Goal: Task Accomplishment & Management: Use online tool/utility

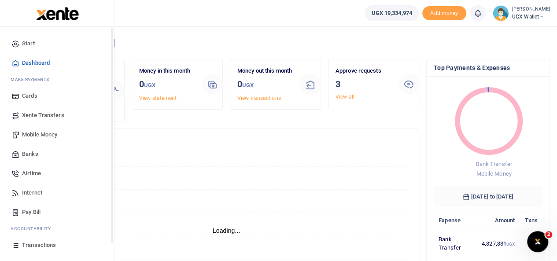
scroll to position [7, 7]
click at [37, 158] on span "Banks" at bounding box center [30, 154] width 16 height 9
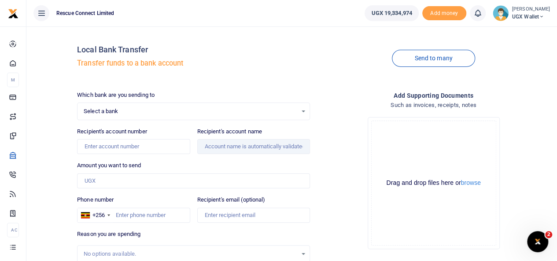
click at [158, 118] on div "Select a bank Select an option... Select a bank ABC Bank Absa Bank Uganda Ltd B…" at bounding box center [193, 112] width 233 height 18
click at [145, 116] on div "Select a bank Select an option..." at bounding box center [193, 111] width 232 height 10
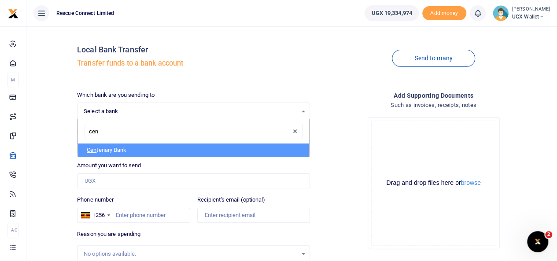
type input "cen"
click at [122, 142] on div "cen" at bounding box center [193, 131] width 231 height 25
click at [118, 152] on li "Cen tenary Bank" at bounding box center [193, 149] width 231 height 13
select select "CENT"
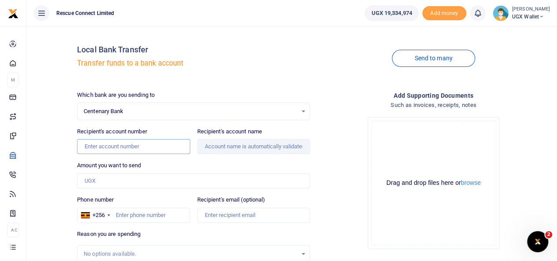
click at [103, 149] on input "Recipient's account number" at bounding box center [133, 146] width 113 height 15
paste input "3100030808"
type input "3100030808"
click at [49, 141] on div "Local Bank Transfer Transfer funds to a bank account Send to many Which bank ar…" at bounding box center [291, 189] width 523 height 313
type input "Aar Health Care Ugan Aar Health Care Uganda Limited"
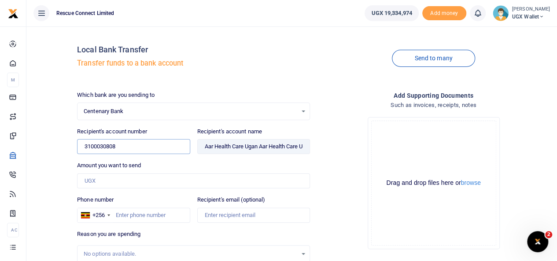
drag, startPoint x: 135, startPoint y: 145, endPoint x: 77, endPoint y: 144, distance: 57.7
click at [77, 144] on input "3100030808" at bounding box center [133, 146] width 113 height 15
paste input "46135"
type input "3100046135"
click at [64, 154] on div "Local Bank Transfer Transfer funds to a bank account Send to many Which bank ar…" at bounding box center [291, 189] width 523 height 313
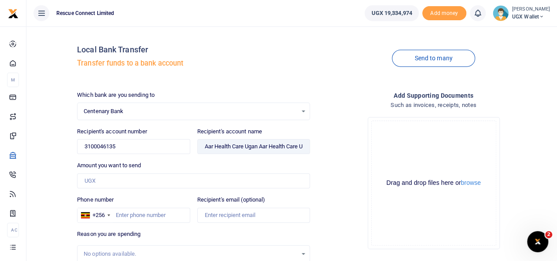
click at [40, 128] on div "Local Bank Transfer Transfer funds to a bank account Send to many Which bank ar…" at bounding box center [291, 189] width 523 height 313
type input "Cambridge Health Inc"
drag, startPoint x: 260, startPoint y: 141, endPoint x: 194, endPoint y: 153, distance: 67.1
click at [194, 153] on div "Recipient's account name Found" at bounding box center [254, 140] width 120 height 27
drag, startPoint x: 118, startPoint y: 147, endPoint x: 81, endPoint y: 148, distance: 37.4
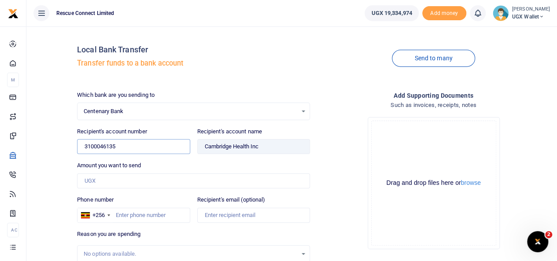
click at [81, 148] on input "3100046135" at bounding box center [133, 146] width 113 height 15
paste input "31978"
type input "3100031978"
click at [71, 161] on div "Local Bank Transfer Transfer funds to a bank account Send to many Which bank ar…" at bounding box center [291, 189] width 523 height 313
click at [57, 146] on div "Local Bank Transfer Transfer funds to a bank account Send to many Which bank ar…" at bounding box center [291, 189] width 523 height 313
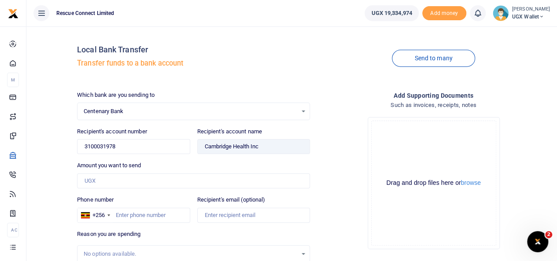
type input "[GEOGRAPHIC_DATA]"
drag, startPoint x: 136, startPoint y: 152, endPoint x: 82, endPoint y: 147, distance: 53.9
click at [82, 147] on input "3100031978" at bounding box center [133, 146] width 113 height 15
paste input "5120400010"
type input "5120400010"
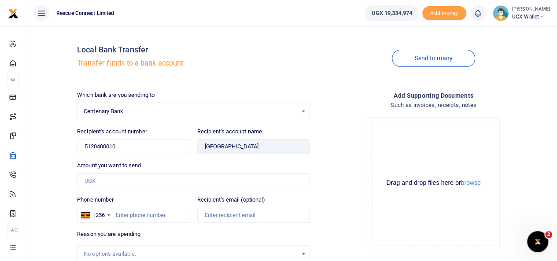
click at [50, 156] on div "Local Bank Transfer Transfer funds to a bank account Send to many Which bank ar…" at bounding box center [291, 189] width 523 height 313
type input "[PERSON_NAME].Nyakibale Saving A/C"
drag, startPoint x: 147, startPoint y: 144, endPoint x: 75, endPoint y: 143, distance: 72.6
click at [75, 143] on div "Recipient's account number 5120400010 Account number is required." at bounding box center [133, 140] width 120 height 27
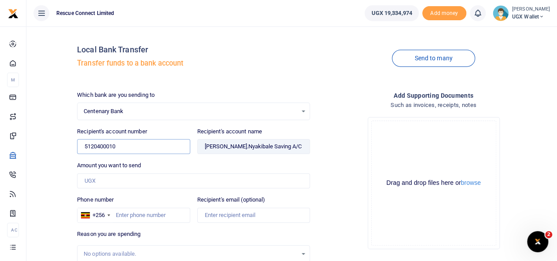
paste input "3100003223"
type input "3100003223"
click at [45, 147] on div "Local Bank Transfer Transfer funds to a bank account Send to many Which bank ar…" at bounding box center [291, 189] width 523 height 313
type input "[GEOGRAPHIC_DATA]"
click at [135, 147] on input "3100003223" at bounding box center [133, 146] width 113 height 15
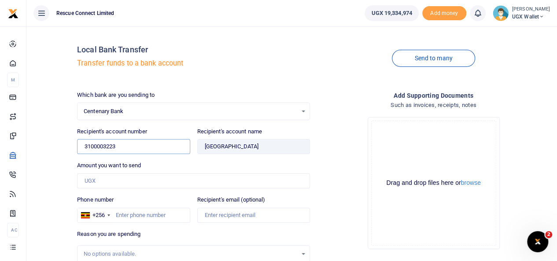
drag, startPoint x: 135, startPoint y: 147, endPoint x: 76, endPoint y: 146, distance: 59.0
click at [76, 146] on div "Recipient's account number 3100003223 Account number is required." at bounding box center [133, 140] width 120 height 27
paste input "711"
type input "3100003711"
click at [42, 166] on div "Local Bank Transfer Transfer funds to a bank account Send to many Which bank ar…" at bounding box center [291, 189] width 523 height 313
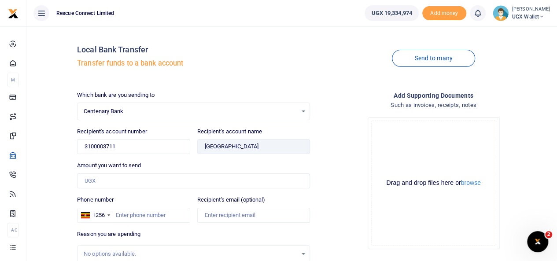
click at [47, 173] on div "Local Bank Transfer Transfer funds to a bank account Send to many Which bank ar…" at bounding box center [291, 189] width 523 height 313
type input "[GEOGRAPHIC_DATA]"
drag, startPoint x: 145, startPoint y: 146, endPoint x: 63, endPoint y: 151, distance: 82.0
click at [64, 147] on div "Local Bank Transfer Transfer funds to a bank account Send to many Which bank ar…" at bounding box center [291, 189] width 523 height 313
paste input "2427"
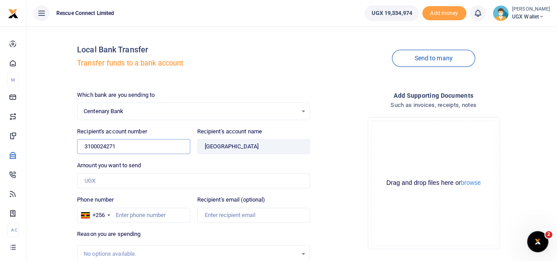
type input "3100024271"
click at [46, 161] on div "Local Bank Transfer Transfer funds to a bank account Send to many Which bank ar…" at bounding box center [291, 189] width 523 height 313
type input "Nkozi Hospital Operations Account"
drag, startPoint x: 123, startPoint y: 142, endPoint x: 77, endPoint y: 152, distance: 46.8
click at [77, 152] on input "3100024271" at bounding box center [133, 146] width 113 height 15
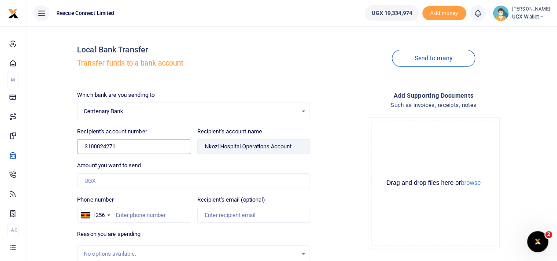
paste input "39104"
type input "3100039104"
click at [65, 154] on div "Local Bank Transfer Transfer funds to a bank account Send to many Which bank ar…" at bounding box center [291, 189] width 523 height 313
click at [49, 170] on div "Local Bank Transfer Transfer funds to a bank account Send to many Which bank ar…" at bounding box center [291, 189] width 523 height 313
type input "Our Lady Of Good Health Hospital, Rushoroza (Uf)"
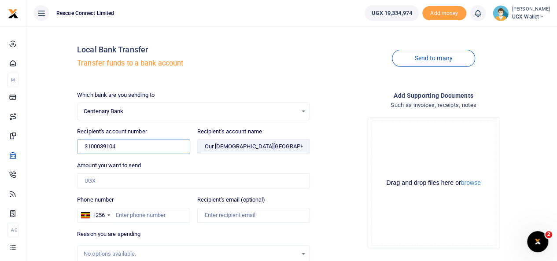
drag, startPoint x: 127, startPoint y: 142, endPoint x: 81, endPoint y: 147, distance: 45.6
click at [81, 147] on input "3100039104" at bounding box center [133, 146] width 113 height 15
paste input "8128"
type input "3100038128"
click at [56, 169] on div "Local Bank Transfer Transfer funds to a bank account Send to many Which bank ar…" at bounding box center [291, 189] width 523 height 313
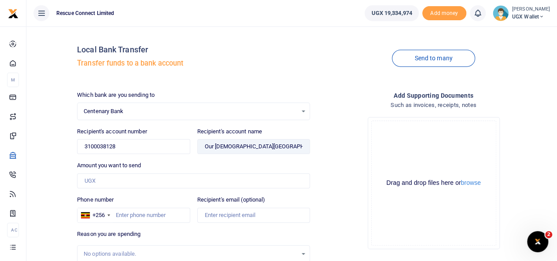
type input "Comboni Hospital Kyamuhunga"
drag, startPoint x: 143, startPoint y: 152, endPoint x: 76, endPoint y: 149, distance: 66.9
click at [76, 149] on div "Recipient's account number 3100038128 Account number is required." at bounding box center [133, 140] width 120 height 27
paste input "26085"
type input "3100026085"
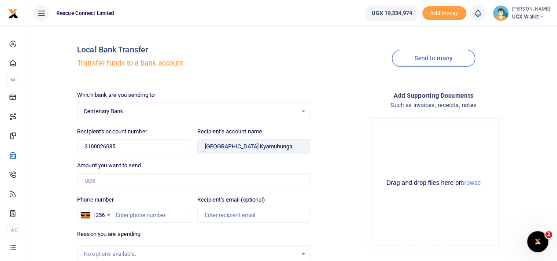
click at [53, 158] on div "Local Bank Transfer Transfer funds to a bank account Send to many Which bank ar…" at bounding box center [291, 189] width 523 height 313
type input "St Francis Naggalama Hospital"
click at [134, 156] on div "Which bank are you sending to Centenary Bank Select an option... Select a bank …" at bounding box center [193, 219] width 240 height 256
drag, startPoint x: 130, startPoint y: 152, endPoint x: 69, endPoint y: 141, distance: 62.5
click at [69, 141] on div "Local Bank Transfer Transfer funds to a bank account Send to many Which bank ar…" at bounding box center [291, 189] width 523 height 313
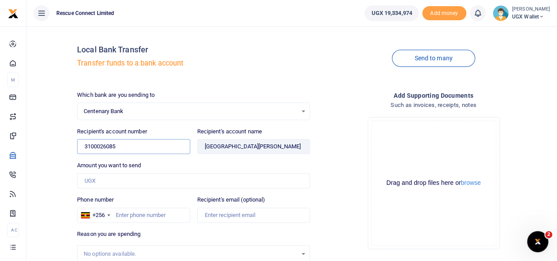
paste input "2844"
type input "3100022844"
click at [49, 154] on div "Local Bank Transfer Transfer funds to a bank account Send to many Which bank ar…" at bounding box center [291, 189] width 523 height 313
type input "The Remnant Generation"
click at [119, 108] on span "Centenary Bank" at bounding box center [190, 111] width 213 height 9
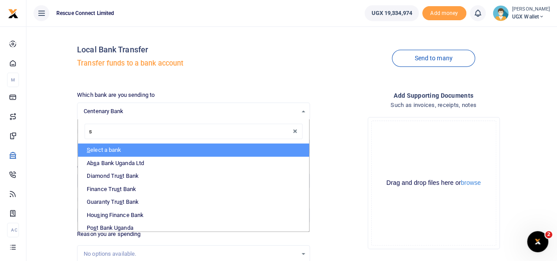
type input "st"
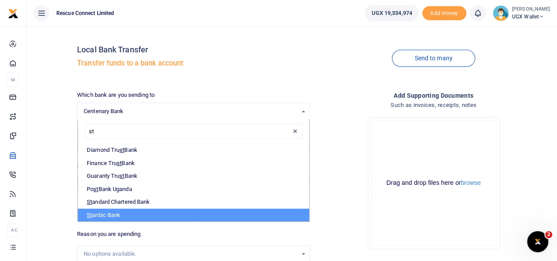
click at [88, 213] on span "St" at bounding box center [89, 215] width 5 height 7
select select "STANBIC"
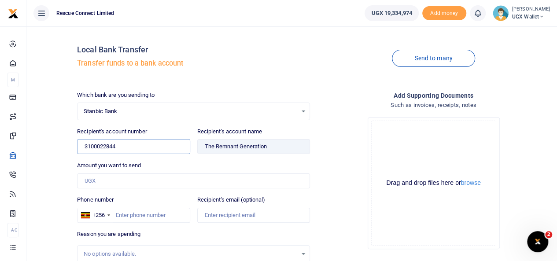
drag, startPoint x: 120, startPoint y: 140, endPoint x: 67, endPoint y: 146, distance: 53.1
click at [67, 146] on div "Local Bank Transfer Transfer funds to a bank account Send to many Which bank ar…" at bounding box center [291, 189] width 523 height 313
paste input "9030005651882"
type input "9030005651882"
click at [54, 154] on div "Local Bank Transfer Transfer funds to a bank account Send to many Which bank ar…" at bounding box center [291, 189] width 523 height 313
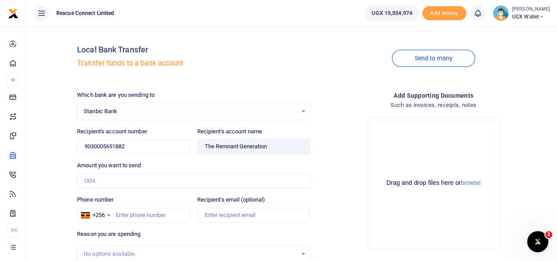
type input "Ishaka Adventist Hosp."
drag, startPoint x: 130, startPoint y: 146, endPoint x: 71, endPoint y: 153, distance: 59.4
click at [71, 153] on div "Local Bank Transfer Transfer funds to a bank account Send to many Which bank ar…" at bounding box center [291, 189] width 523 height 313
paste input "25247824"
type input "9030025247824"
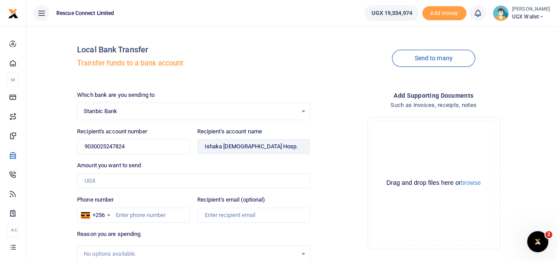
click at [48, 167] on div "Local Bank Transfer Transfer funds to a bank account Send to many Which bank ar…" at bounding box center [291, 189] width 523 height 313
type input "Reliance Medicare- Smc Ltd"
drag, startPoint x: 136, startPoint y: 146, endPoint x: 54, endPoint y: 148, distance: 82.3
click at [54, 148] on div "Local Bank Transfer Transfer funds to a bank account Send to many Which bank ar…" at bounding box center [291, 189] width 523 height 313
paste input "0595239"
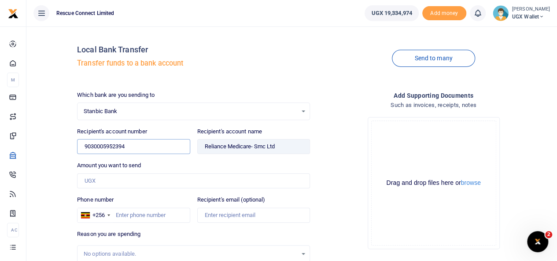
type input "9030005952394"
click at [37, 154] on div "Local Bank Transfer Transfer funds to a bank account Send to many Which bank ar…" at bounding box center [291, 189] width 523 height 313
type input "[GEOGRAPHIC_DATA][PERSON_NAME] [GEOGRAPHIC_DATA]"
drag, startPoint x: 146, startPoint y: 150, endPoint x: 62, endPoint y: 152, distance: 84.1
click at [62, 152] on div "Local Bank Transfer Transfer funds to a bank account Send to many Which bank ar…" at bounding box center [291, 189] width 523 height 313
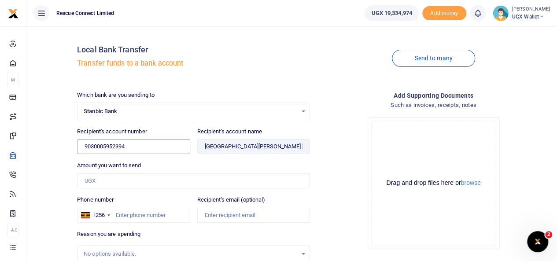
paste input "748975"
type input "9030005748975"
click at [47, 168] on div "Local Bank Transfer Transfer funds to a bank account Send to many Which bank ar…" at bounding box center [291, 189] width 523 height 313
type input "[GEOGRAPHIC_DATA][PERSON_NAME]"
click at [143, 115] on span "Select a bank" at bounding box center [190, 111] width 213 height 9
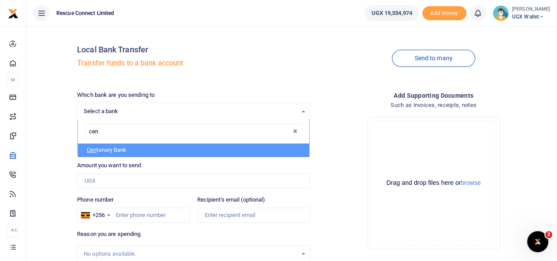
type input "cent"
click at [120, 149] on li "Cent enary Bank" at bounding box center [193, 149] width 231 height 13
select select "CENT"
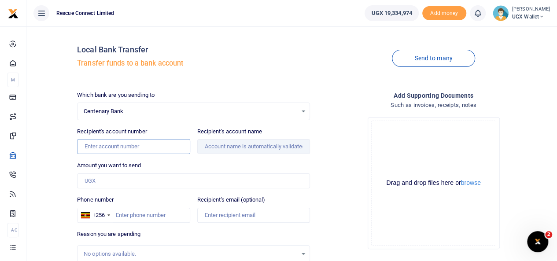
click at [98, 150] on input "Recipient's account number" at bounding box center [133, 146] width 113 height 15
paste input "4020424621"
click at [127, 150] on input "4020424621" at bounding box center [133, 146] width 113 height 15
type input "4"
type input "4020424621"
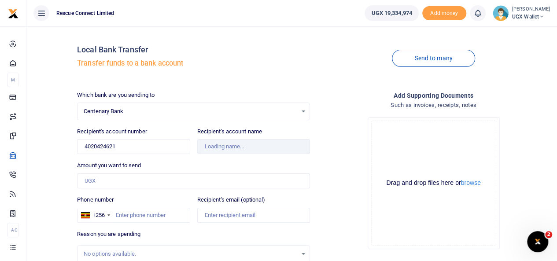
click at [65, 146] on div "Local Bank Transfer Transfer funds to a bank account Send to many Which bank ar…" at bounding box center [291, 189] width 523 height 313
click at [121, 142] on input "Recipient's account number" at bounding box center [133, 146] width 113 height 15
click at [149, 113] on span "Select a bank" at bounding box center [190, 111] width 213 height 9
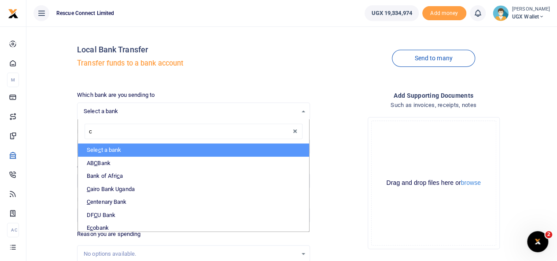
type input "ce"
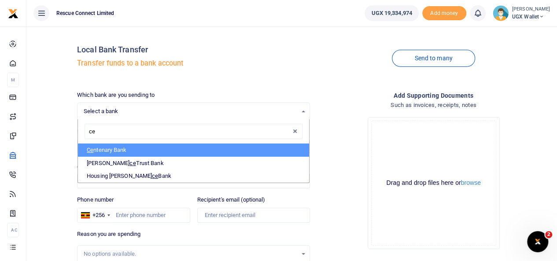
click at [98, 150] on li "Ce ntenary Bank" at bounding box center [193, 149] width 231 height 13
select select "CENT"
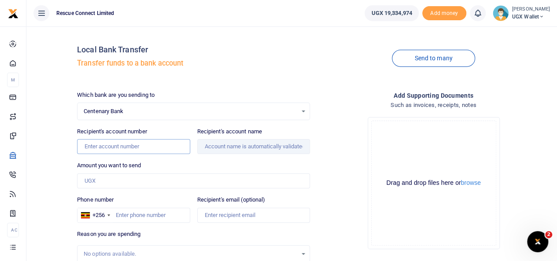
click at [98, 150] on input "Recipient's account number" at bounding box center [133, 146] width 113 height 15
paste input "4020424621"
type input "4020424621"
click at [206, 167] on div "Amount you want to send Amount is required." at bounding box center [193, 174] width 233 height 27
type input "V.M.H (S) Charitable Fund"
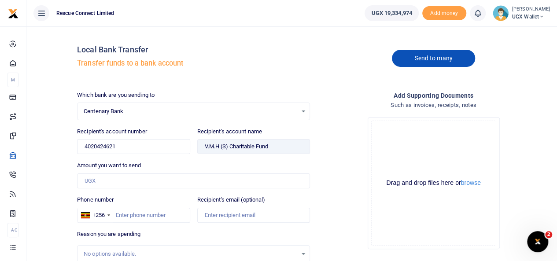
click at [425, 59] on link "Send to many" at bounding box center [433, 58] width 83 height 17
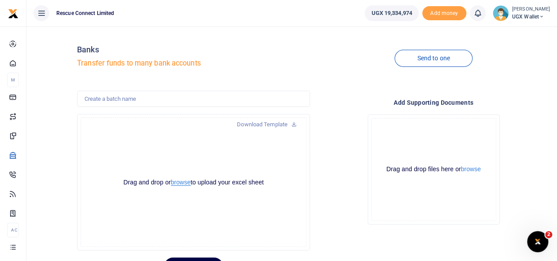
click at [177, 183] on button "browse" at bounding box center [181, 182] width 20 height 7
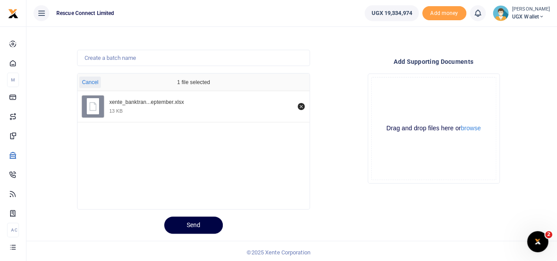
scroll to position [43, 0]
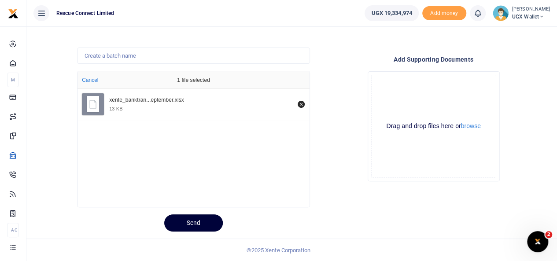
click at [196, 225] on button "Send" at bounding box center [193, 222] width 59 height 17
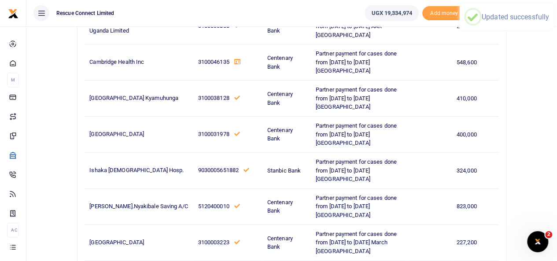
scroll to position [124, 0]
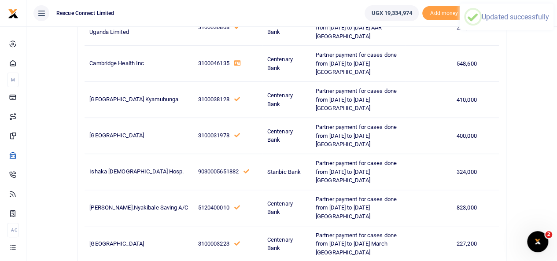
drag, startPoint x: 561, startPoint y: 51, endPoint x: 563, endPoint y: 69, distance: 18.5
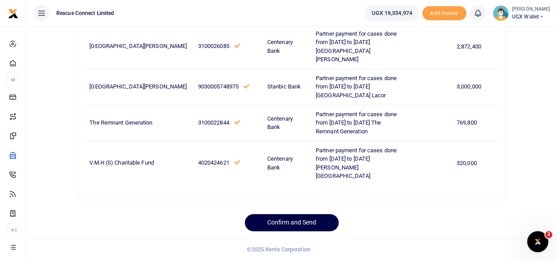
scroll to position [822, 0]
click at [312, 227] on button "Confirm and Send" at bounding box center [292, 222] width 94 height 17
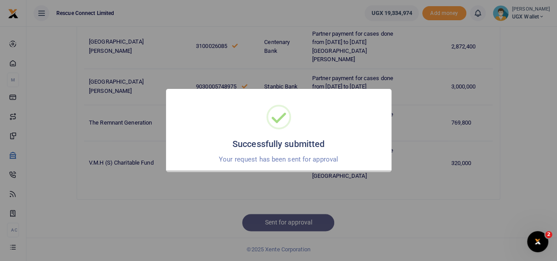
scroll to position [813, 0]
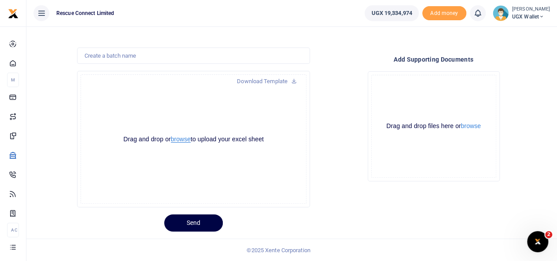
click at [179, 139] on button "browse" at bounding box center [181, 139] width 20 height 7
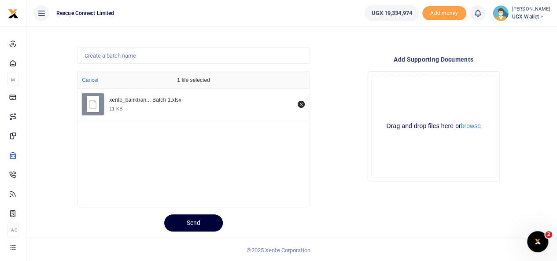
click at [194, 219] on button "Send" at bounding box center [193, 222] width 59 height 17
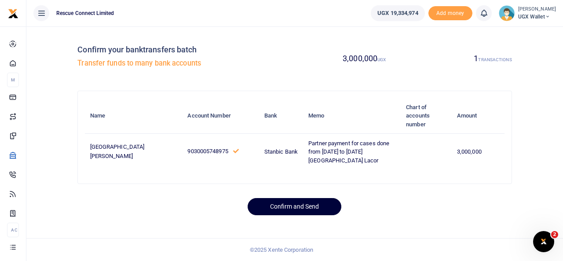
click at [297, 212] on button "Confirm and Send" at bounding box center [295, 206] width 94 height 17
click at [286, 215] on button "Confirm and Send" at bounding box center [295, 206] width 94 height 17
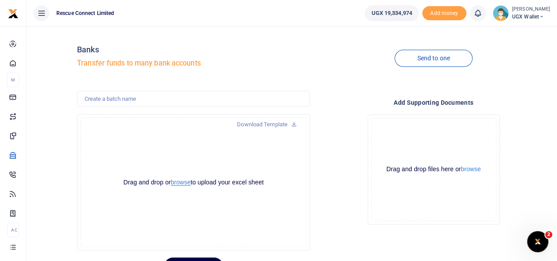
click at [183, 183] on button "browse" at bounding box center [181, 182] width 20 height 7
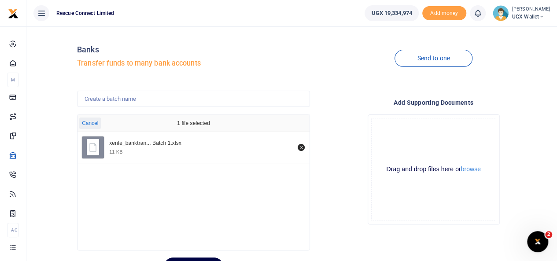
scroll to position [43, 0]
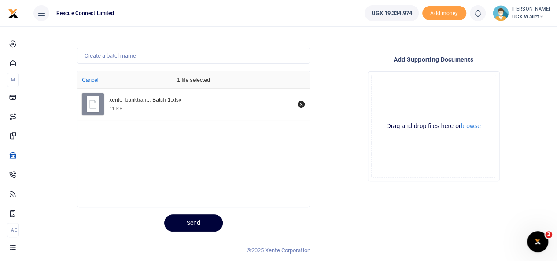
click at [180, 225] on button "Send" at bounding box center [193, 222] width 59 height 17
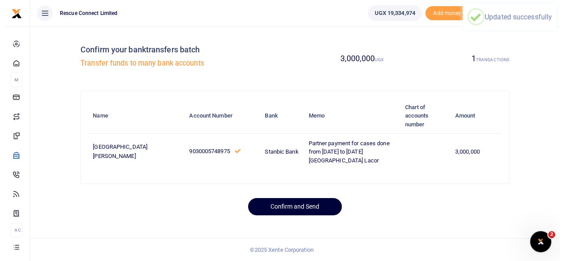
scroll to position [0, 0]
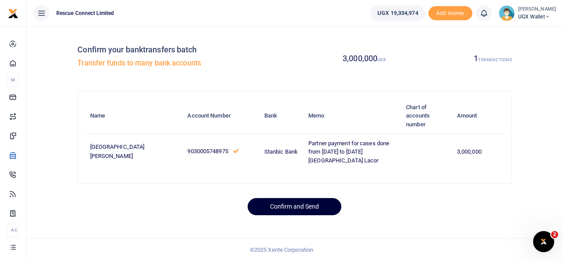
click at [292, 215] on button "Confirm and Send" at bounding box center [295, 206] width 94 height 17
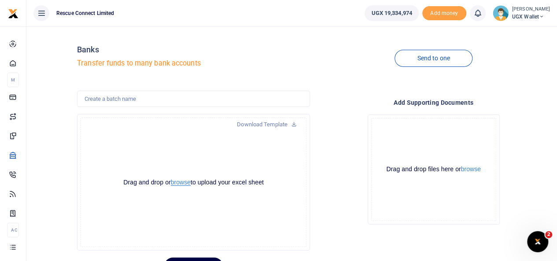
click at [178, 182] on button "browse" at bounding box center [181, 182] width 20 height 7
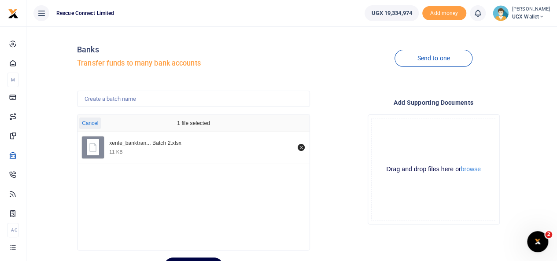
scroll to position [43, 0]
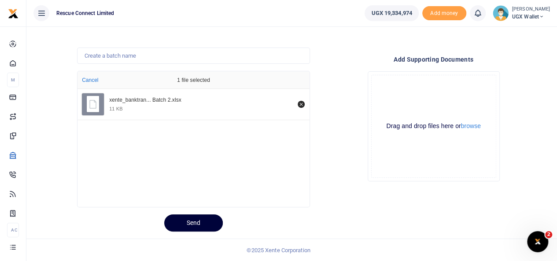
click at [182, 224] on button "Send" at bounding box center [193, 222] width 59 height 17
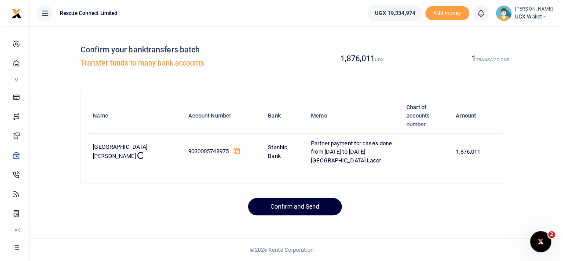
scroll to position [0, 0]
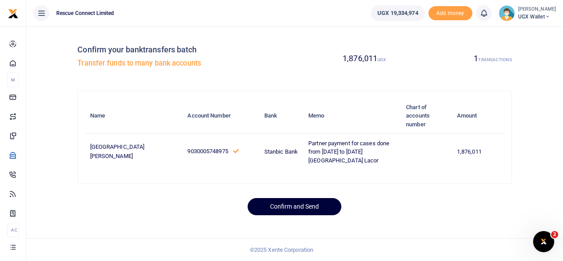
click at [275, 215] on button "Confirm and Send" at bounding box center [295, 206] width 94 height 17
click at [278, 212] on button "Confirm and Send" at bounding box center [295, 206] width 94 height 17
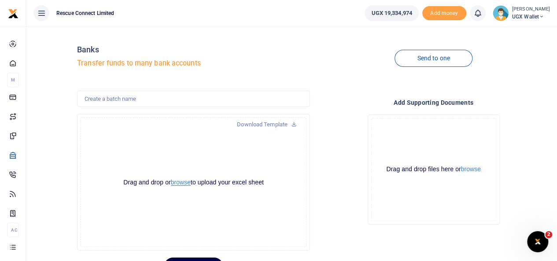
click at [178, 183] on button "browse" at bounding box center [181, 182] width 20 height 7
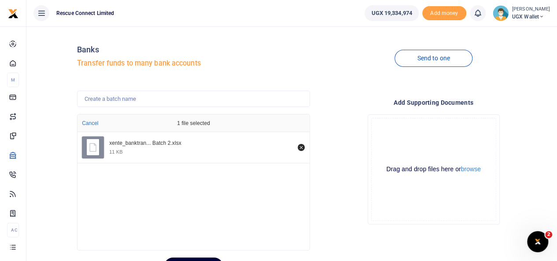
click at [197, 259] on button "Send" at bounding box center [193, 265] width 59 height 17
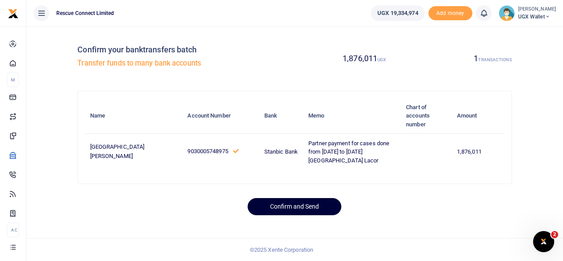
click at [305, 215] on button "Confirm and Send" at bounding box center [295, 206] width 94 height 17
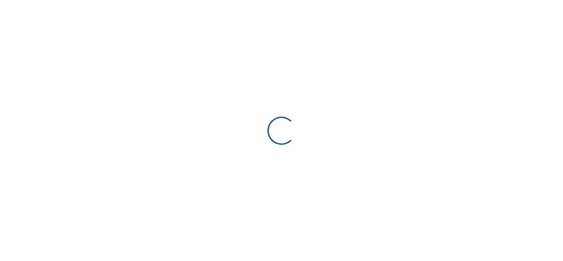
drag, startPoint x: 0, startPoint y: 0, endPoint x: 37, endPoint y: 246, distance: 248.8
click at [37, 246] on div at bounding box center [281, 130] width 563 height 261
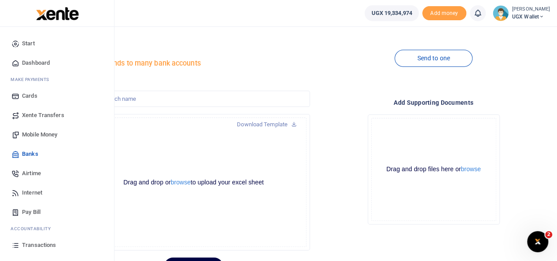
click at [48, 247] on span "Transactions" at bounding box center [39, 245] width 34 height 9
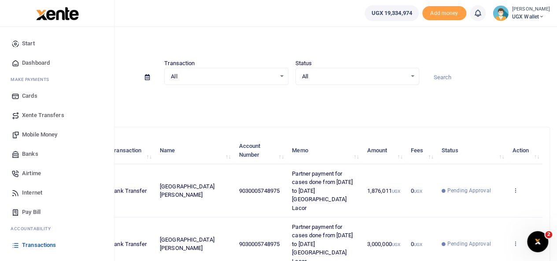
click at [45, 245] on span "Transactions" at bounding box center [39, 245] width 34 height 9
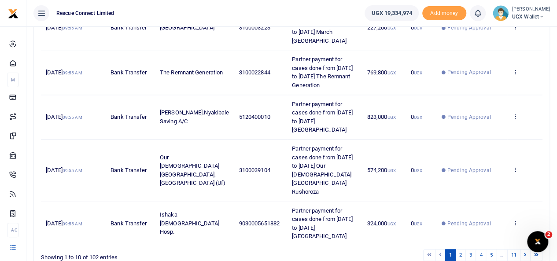
scroll to position [450, 0]
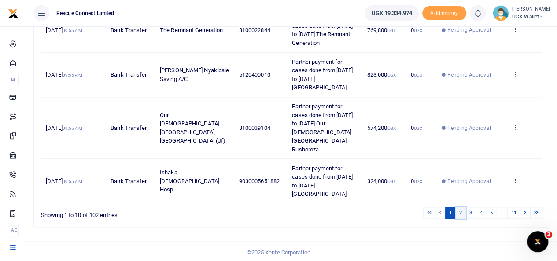
click at [465, 209] on link "2" at bounding box center [460, 213] width 11 height 12
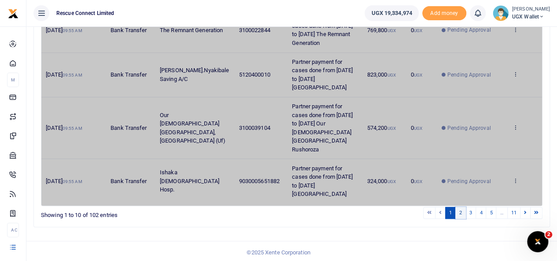
click at [465, 209] on link "2" at bounding box center [460, 213] width 11 height 12
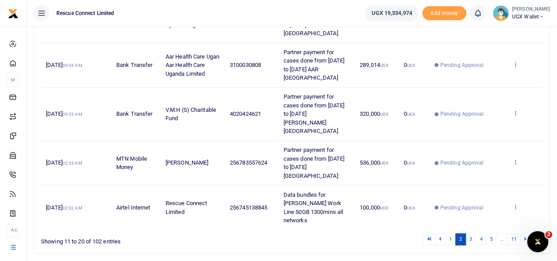
scroll to position [433, 0]
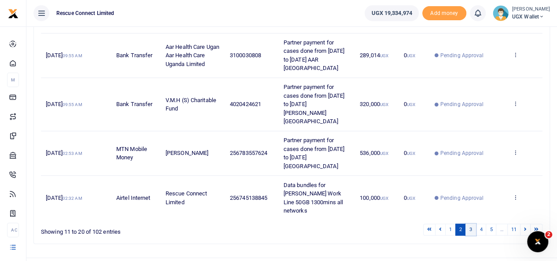
click at [473, 224] on link "3" at bounding box center [470, 230] width 11 height 12
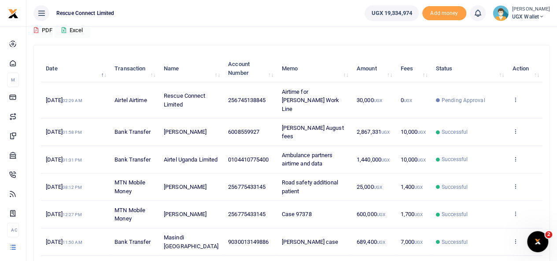
scroll to position [0, 0]
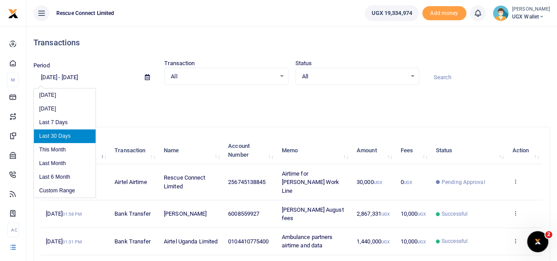
click at [48, 76] on input "08/05/2025 - 09/03/2025" at bounding box center [85, 77] width 104 height 15
click at [50, 97] on li "Today" at bounding box center [65, 95] width 62 height 14
type input "09/03/2025 - 09/03/2025"
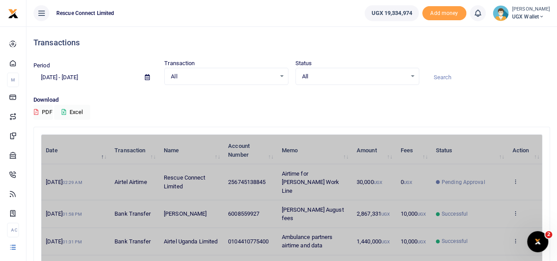
click at [138, 103] on p "Download" at bounding box center [291, 99] width 516 height 9
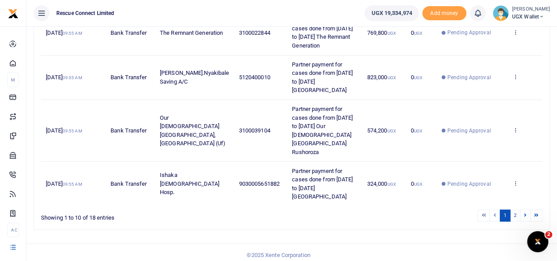
scroll to position [449, 0]
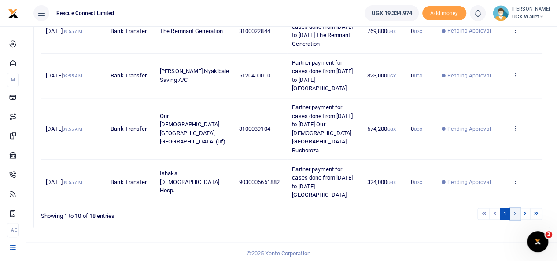
click at [517, 214] on link "2" at bounding box center [515, 214] width 11 height 12
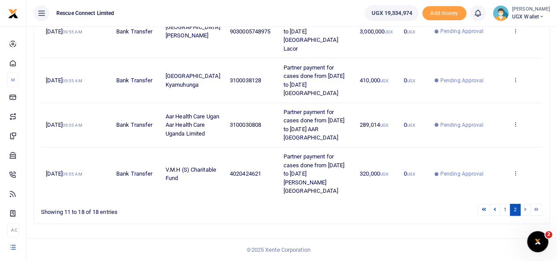
scroll to position [352, 0]
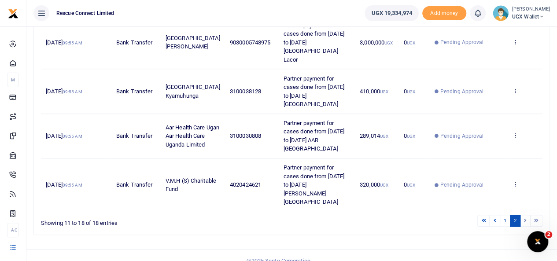
click at [517, 215] on link "2" at bounding box center [515, 221] width 11 height 12
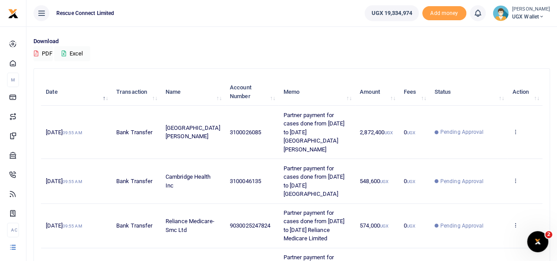
scroll to position [48, 0]
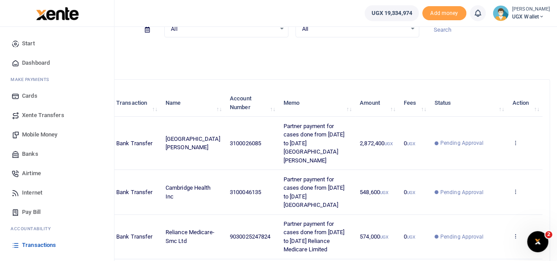
click at [26, 59] on span "Dashboard" at bounding box center [36, 63] width 28 height 9
